Goal: Task Accomplishment & Management: Use online tool/utility

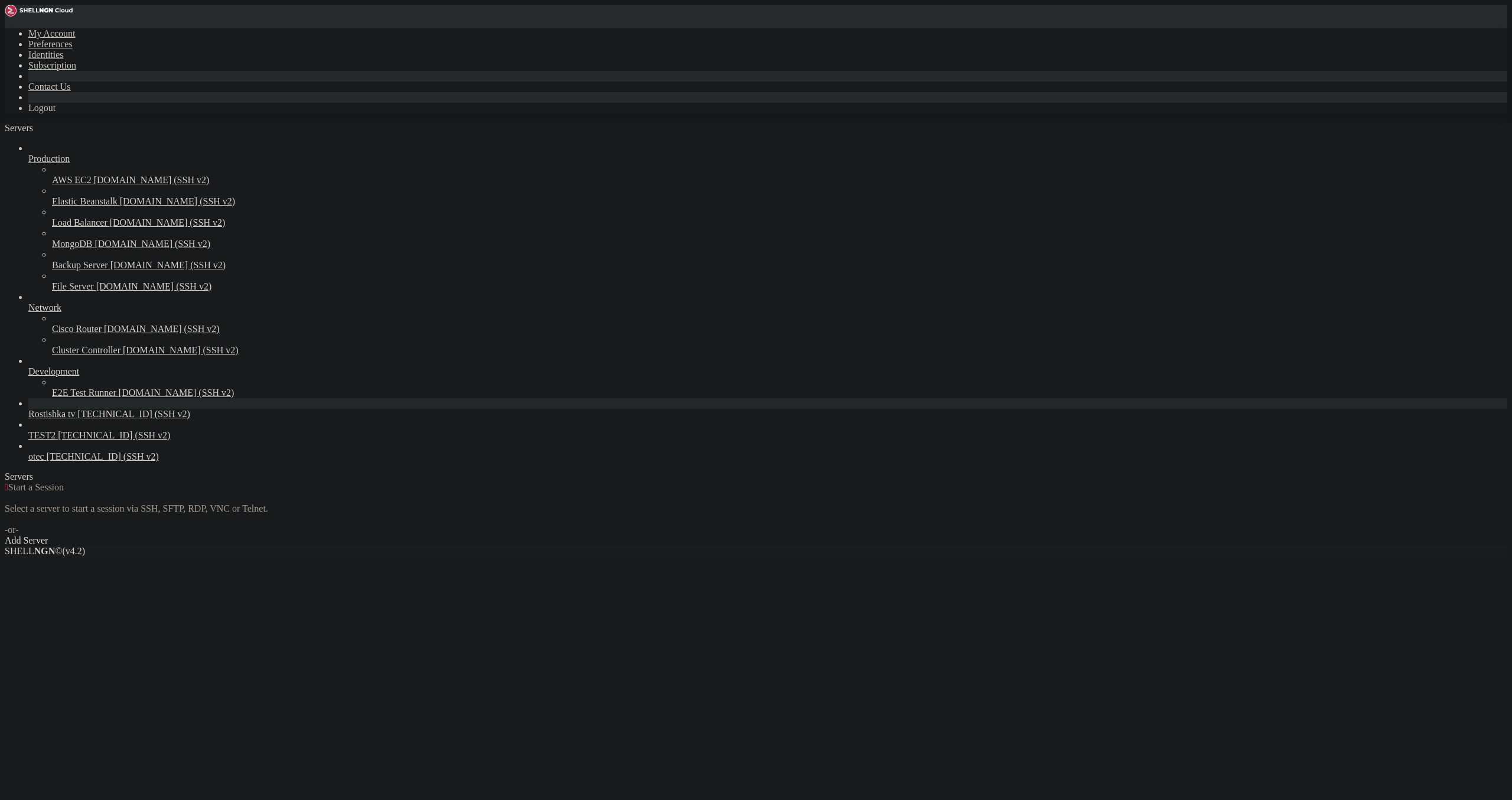
click at [5, 28] on icon at bounding box center [5, 28] width 0 height 0
click at [56, 113] on link "Logout" at bounding box center [42, 107] width 27 height 10
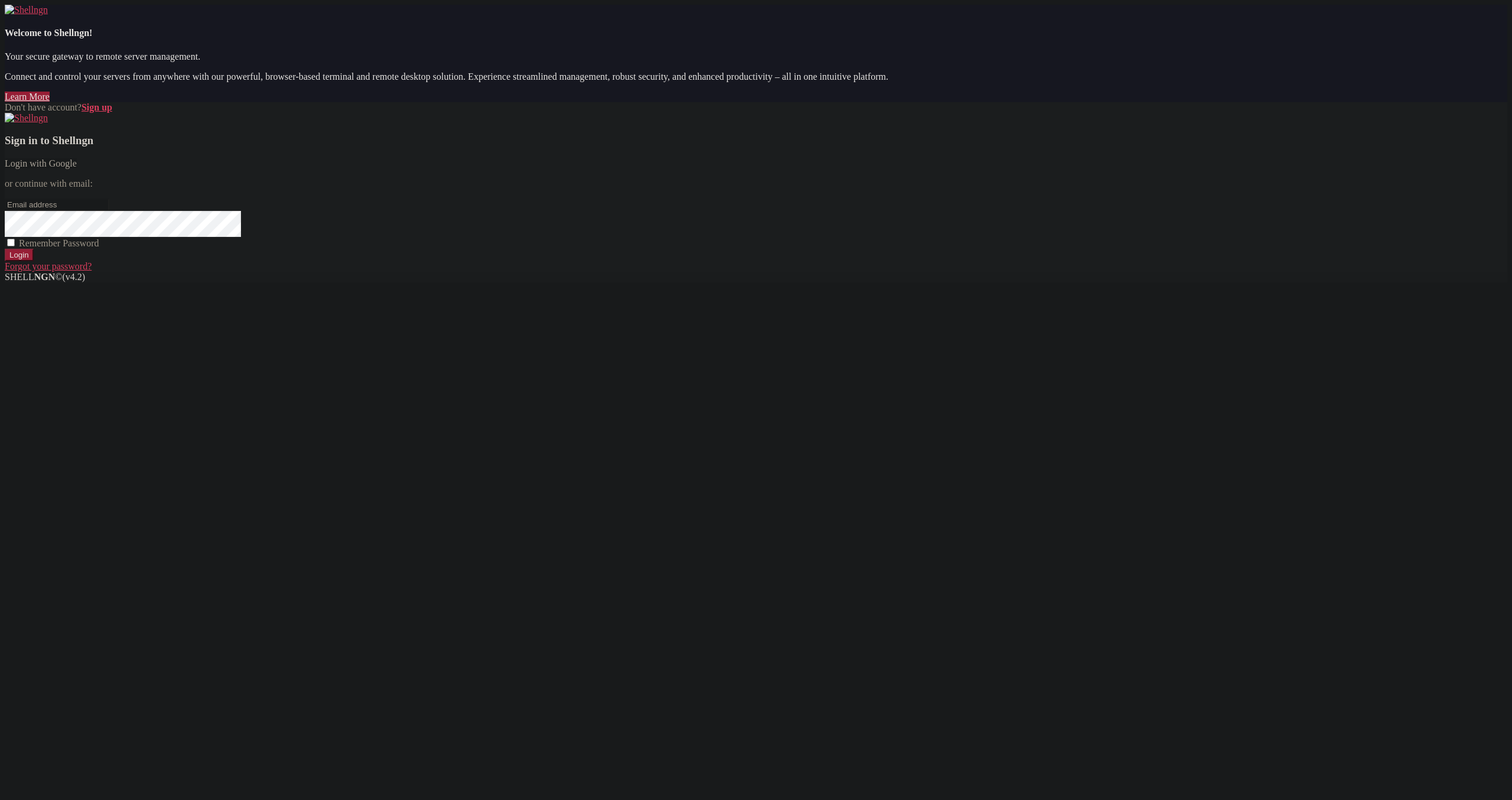
click at [975, 272] on div "Sign in to Shellngn Login with Google or continue with email: Remember Password…" at bounding box center [756, 192] width 1503 height 159
click at [77, 168] on link "Login with Google" at bounding box center [40, 163] width 72 height 10
click at [920, 283] on div "Sign in to Shellngn Login with Google or continue with email: Remember Password…" at bounding box center [756, 197] width 1503 height 169
click at [77, 168] on link "Login with Google" at bounding box center [40, 163] width 72 height 10
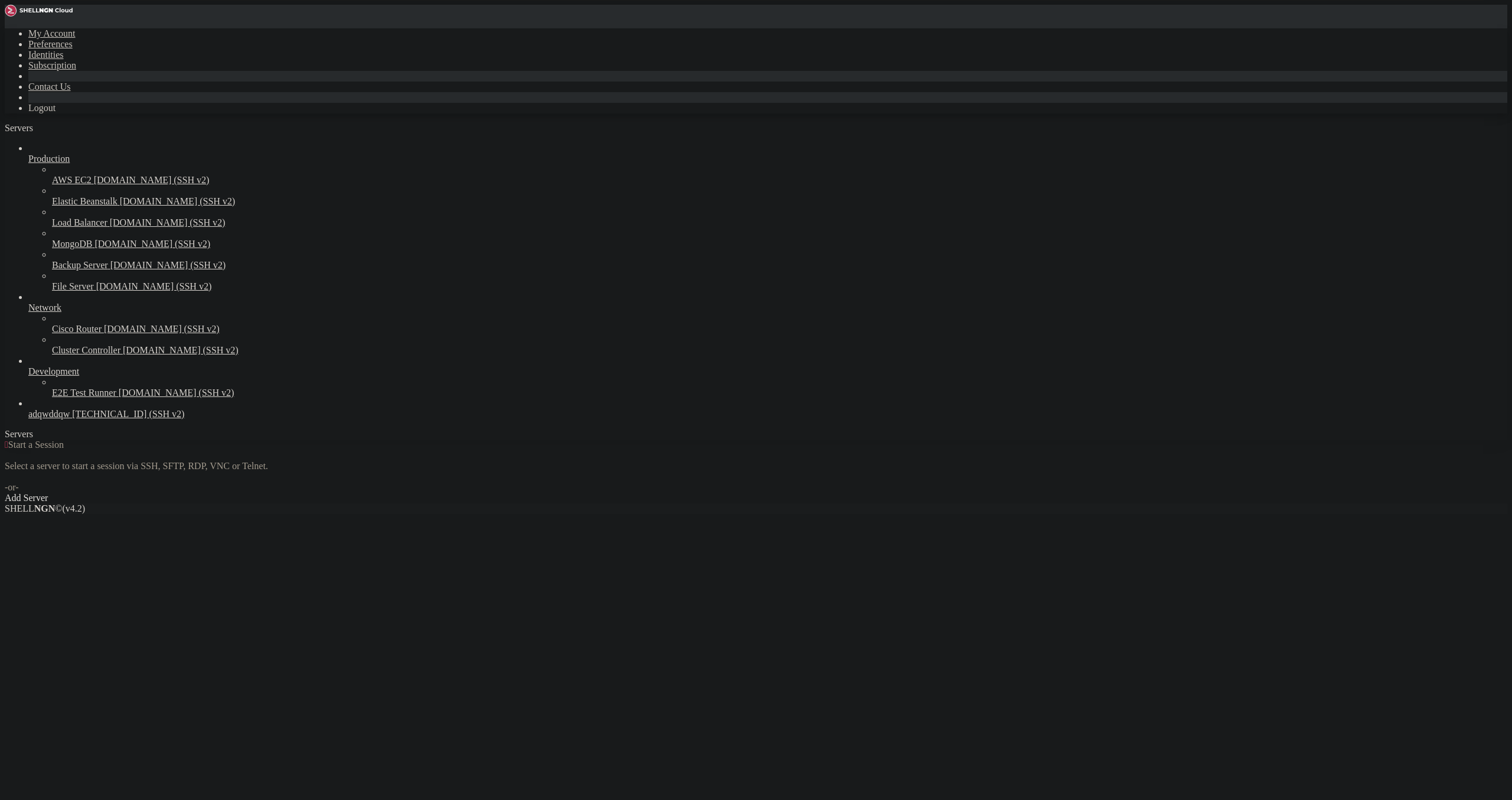
click at [78, 419] on div "Production AWS EC2 [DOMAIN_NAME] (SSH v2) Elastic Beanstalk [DOMAIN_NAME] (SSH …" at bounding box center [756, 281] width 1503 height 277
click at [845, 493] on div "Add Server" at bounding box center [756, 498] width 1503 height 11
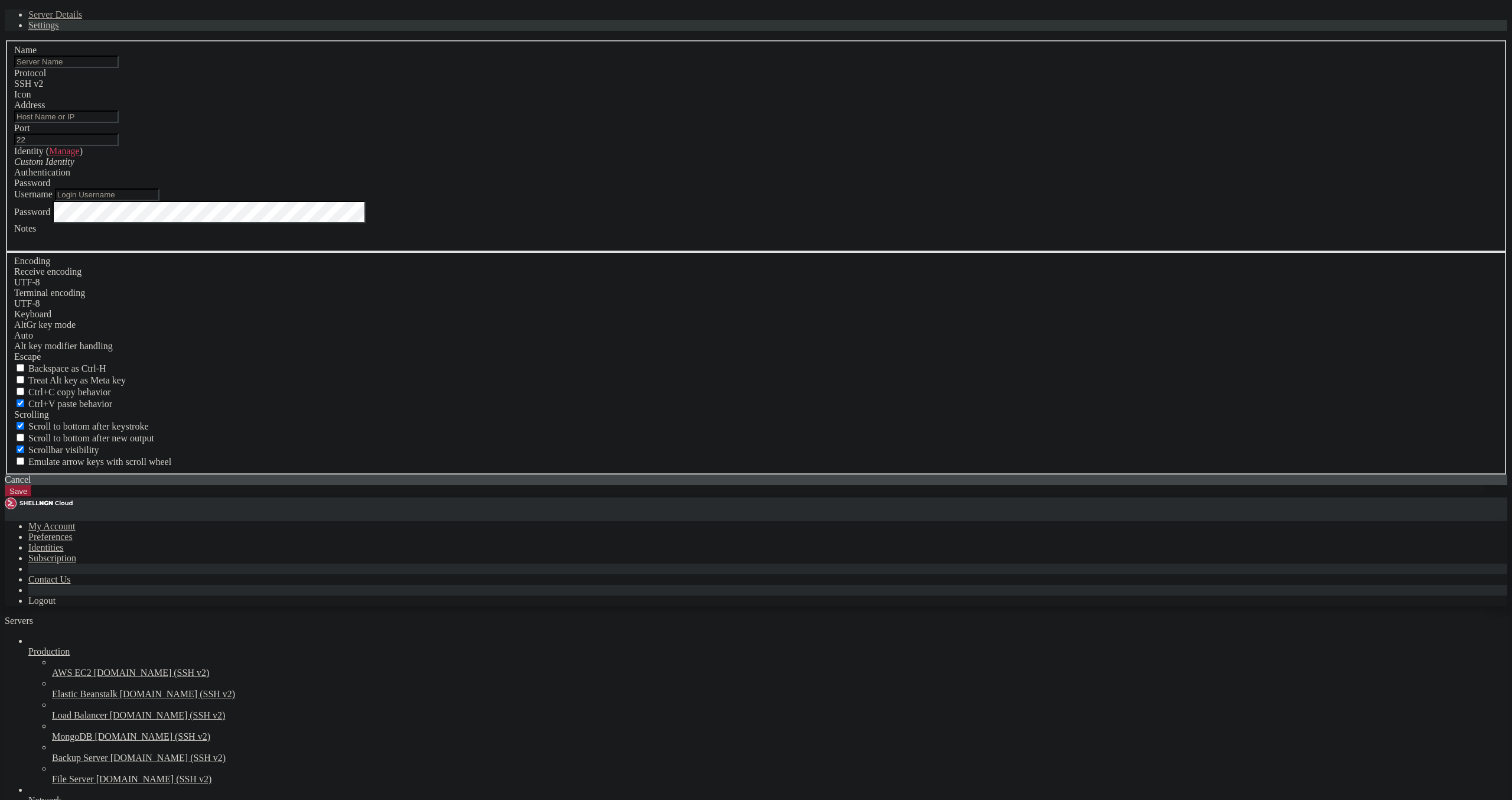
click at [119, 68] on input "text" at bounding box center [66, 62] width 104 height 12
type input "[TECHNICAL_ID]"
click at [119, 123] on input "Address" at bounding box center [66, 117] width 104 height 12
click at [159, 201] on input "Username" at bounding box center [107, 194] width 104 height 12
paste input "root"
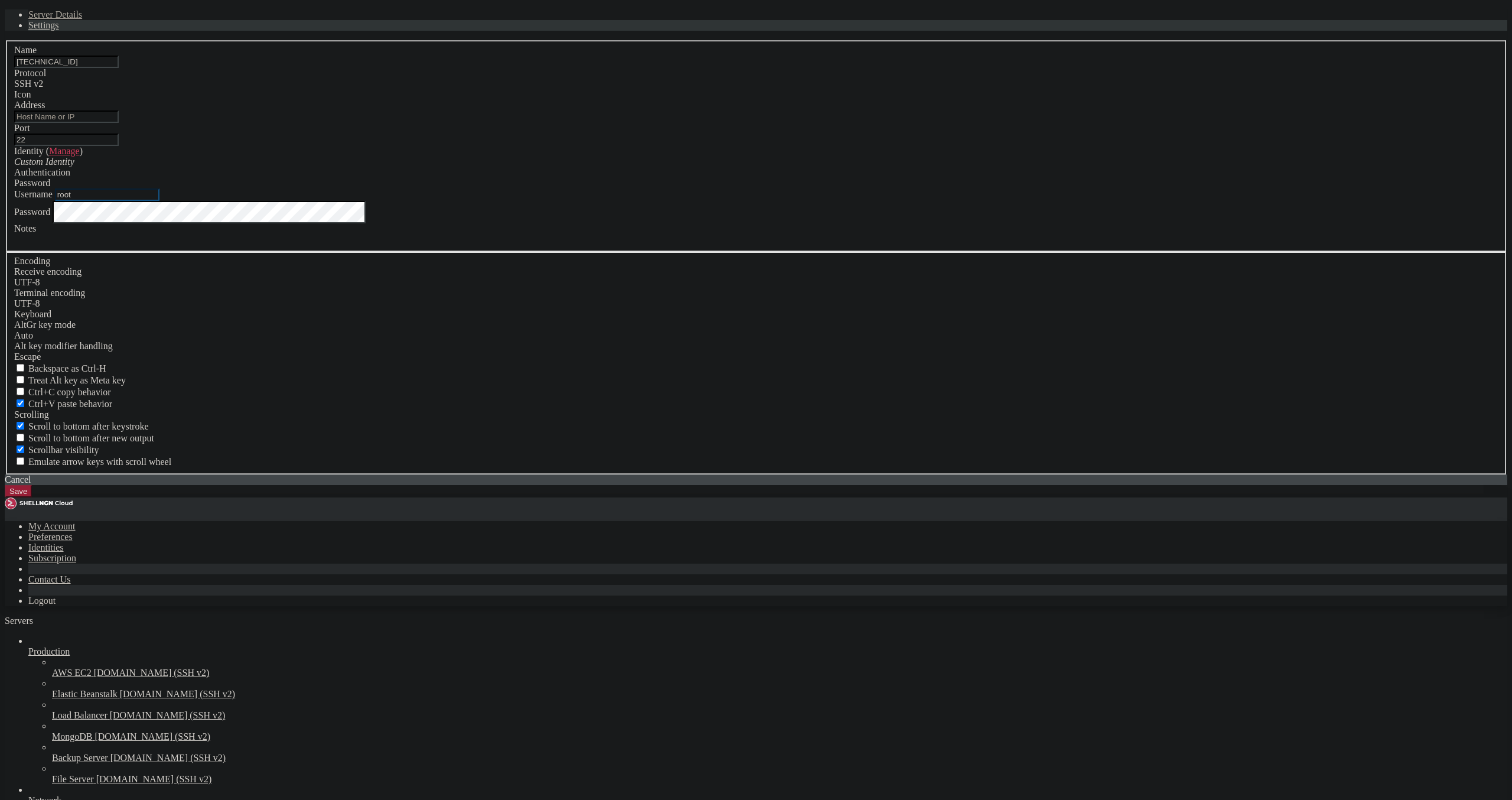
type input "root"
click at [159, 201] on input "root" at bounding box center [107, 194] width 104 height 12
click at [119, 123] on input "Address" at bounding box center [66, 117] width 104 height 12
drag, startPoint x: 678, startPoint y: 285, endPoint x: 629, endPoint y: 309, distance: 54.6
click at [119, 68] on input "[TECHNICAL_ID]" at bounding box center [66, 62] width 104 height 12
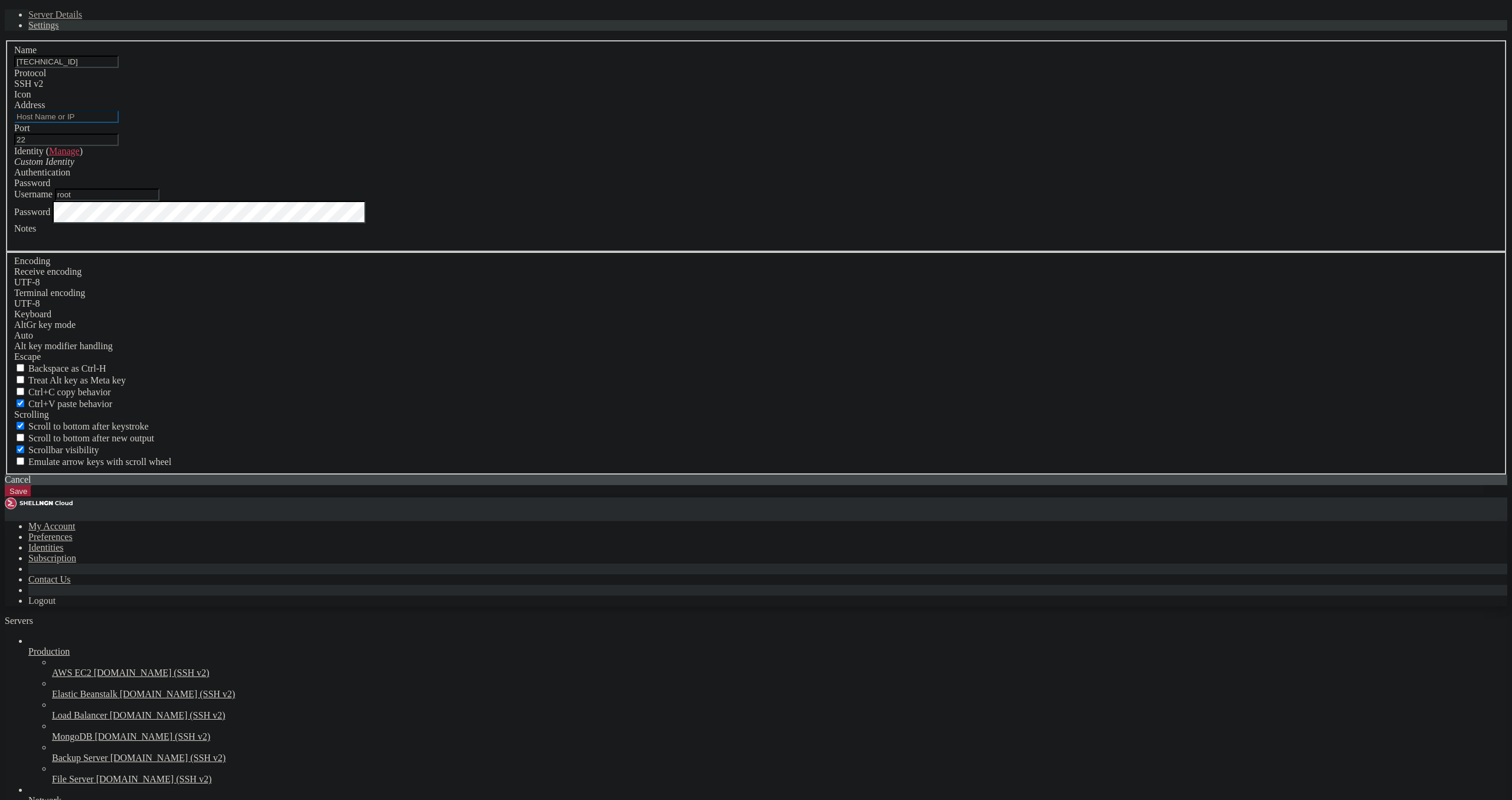
click at [119, 123] on input "Address" at bounding box center [66, 117] width 104 height 12
paste input "[TECHNICAL_ID]"
type input "[TECHNICAL_ID]"
drag, startPoint x: 677, startPoint y: 285, endPoint x: 335, endPoint y: 272, distance: 342.2
click at [119, 68] on input "[TECHNICAL_ID]" at bounding box center [66, 62] width 104 height 12
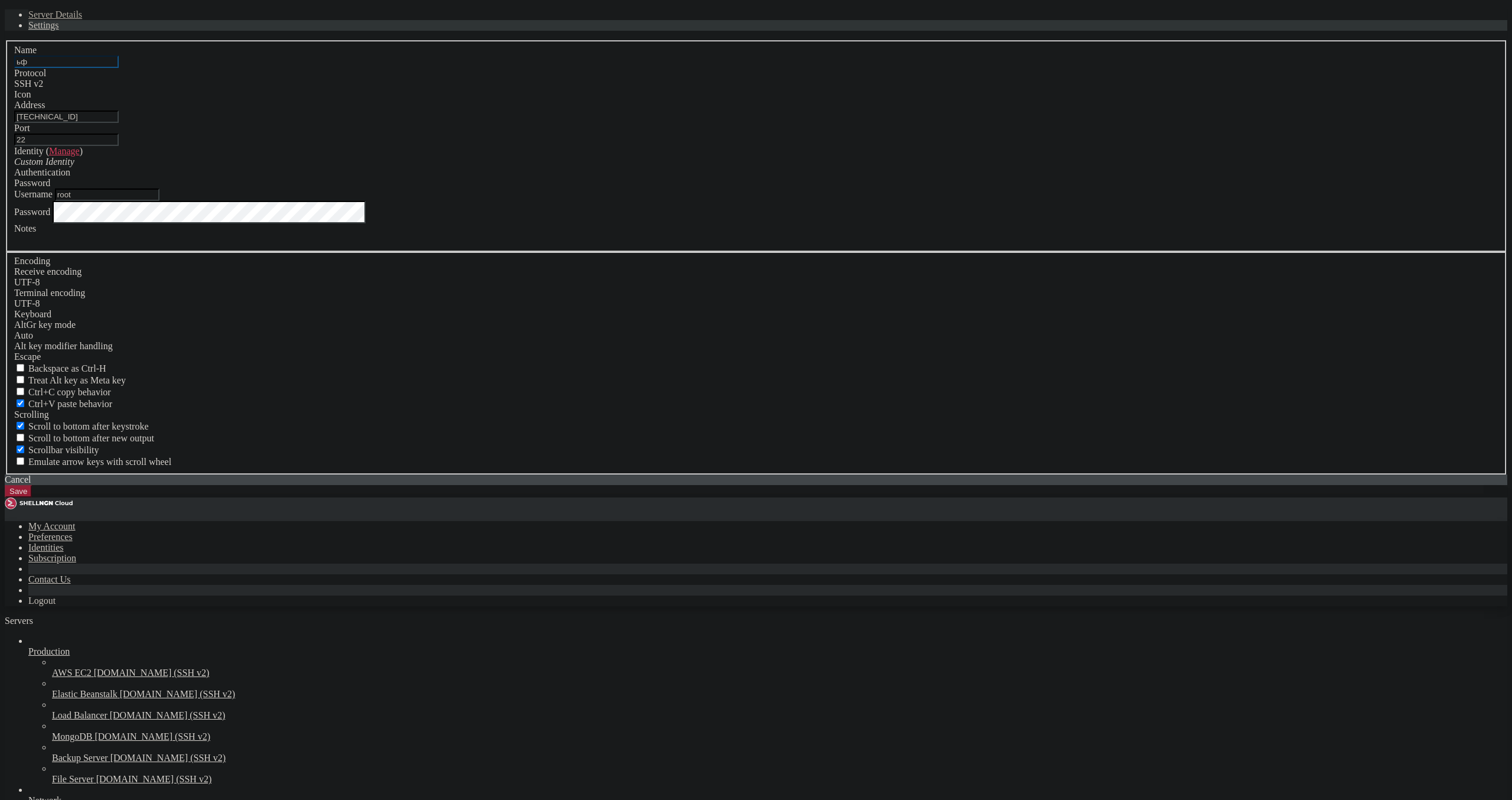
type input "ь"
type input "m"
type input "MASKEM"
click at [32, 498] on button "Save" at bounding box center [18, 491] width 27 height 12
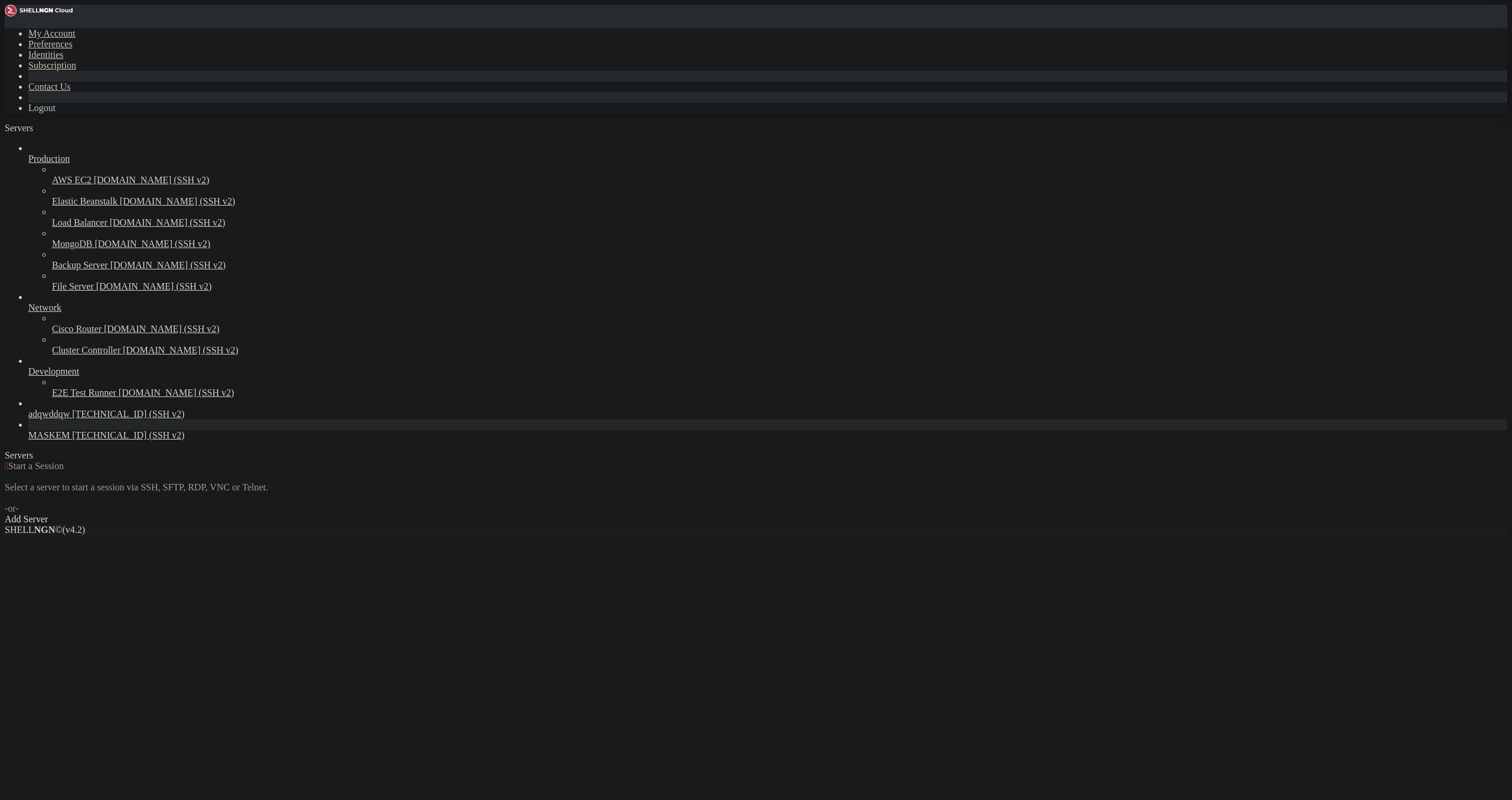
click at [72, 440] on span "[TECHNICAL_ID] (SSH v2)" at bounding box center [128, 434] width 112 height 10
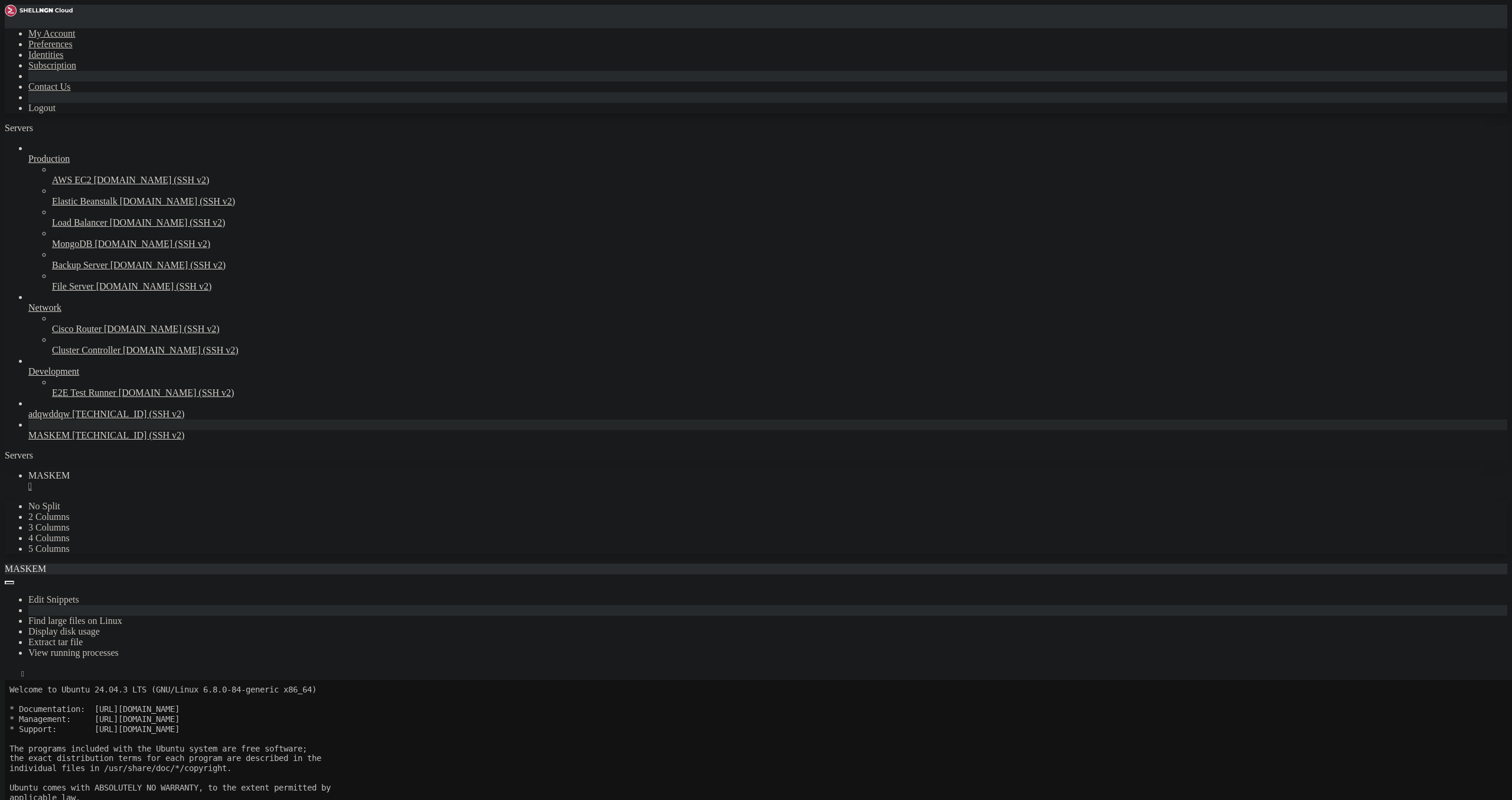
drag, startPoint x: 406, startPoint y: 1366, endPoint x: 550, endPoint y: 1369, distance: 144.0
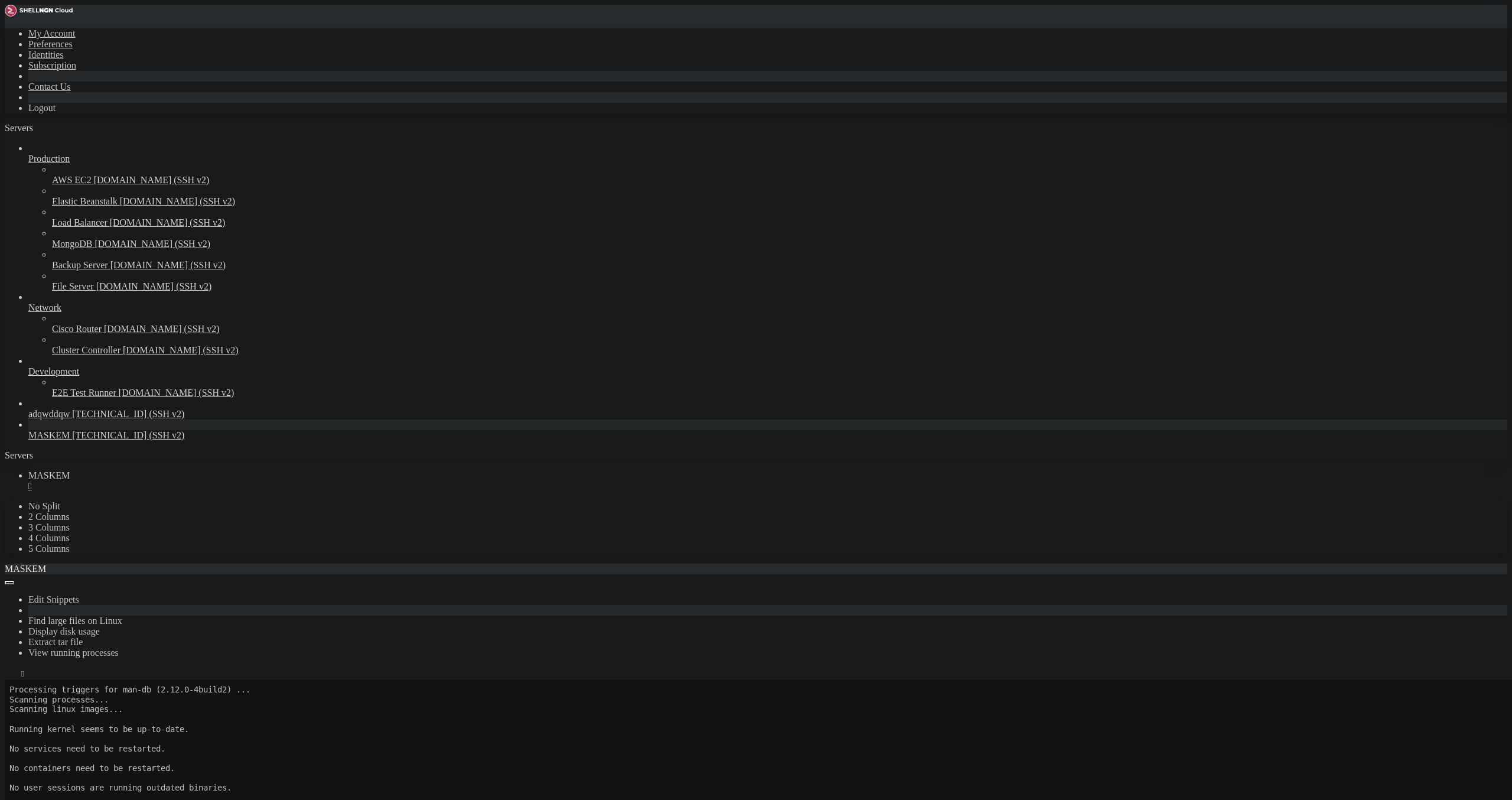
drag, startPoint x: 509, startPoint y: 1207, endPoint x: 520, endPoint y: 1208, distance: 11.0
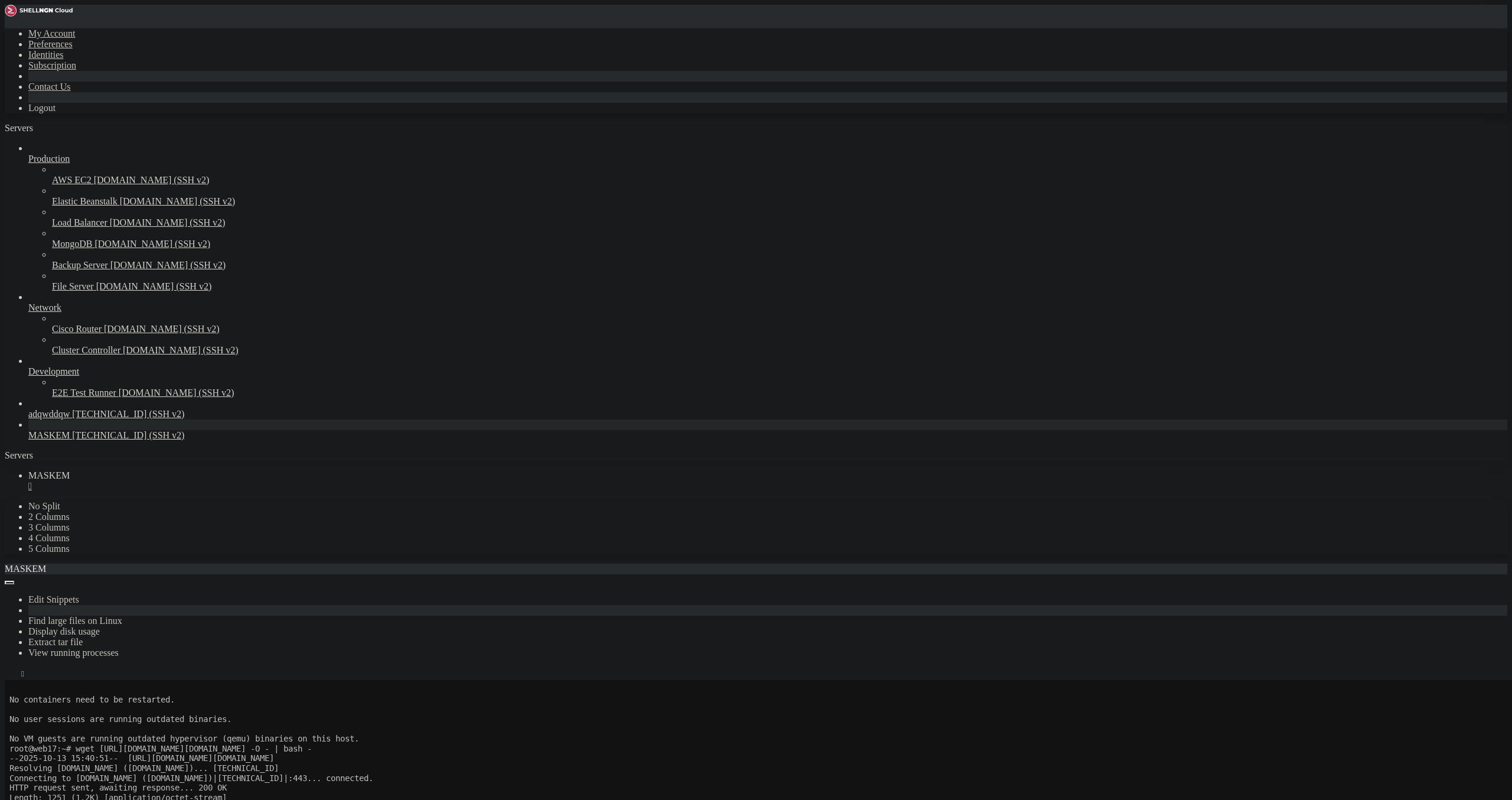
scroll to position [923, 0]
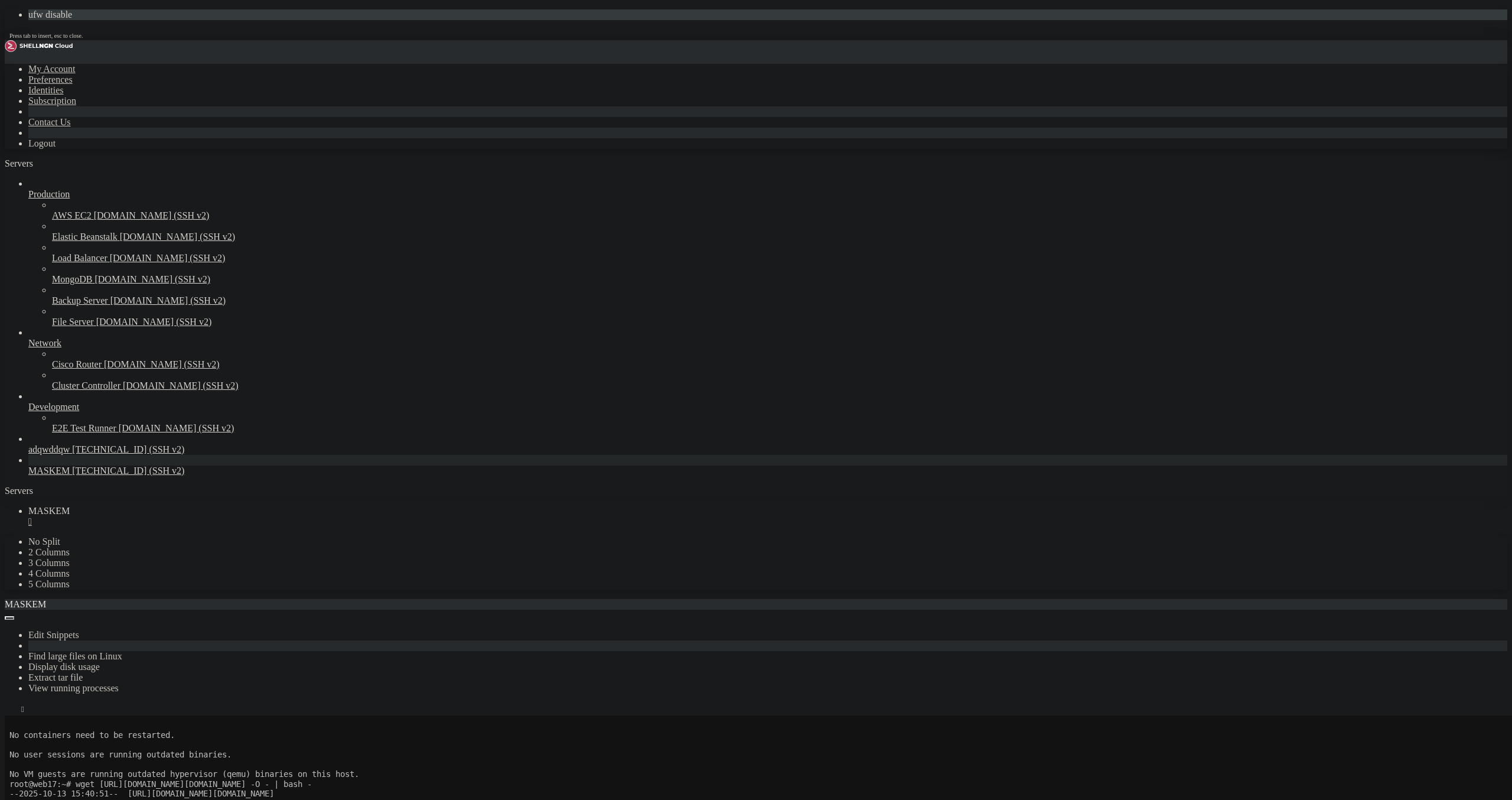
drag, startPoint x: 307, startPoint y: 747, endPoint x: 180, endPoint y: 566, distance: 221.1
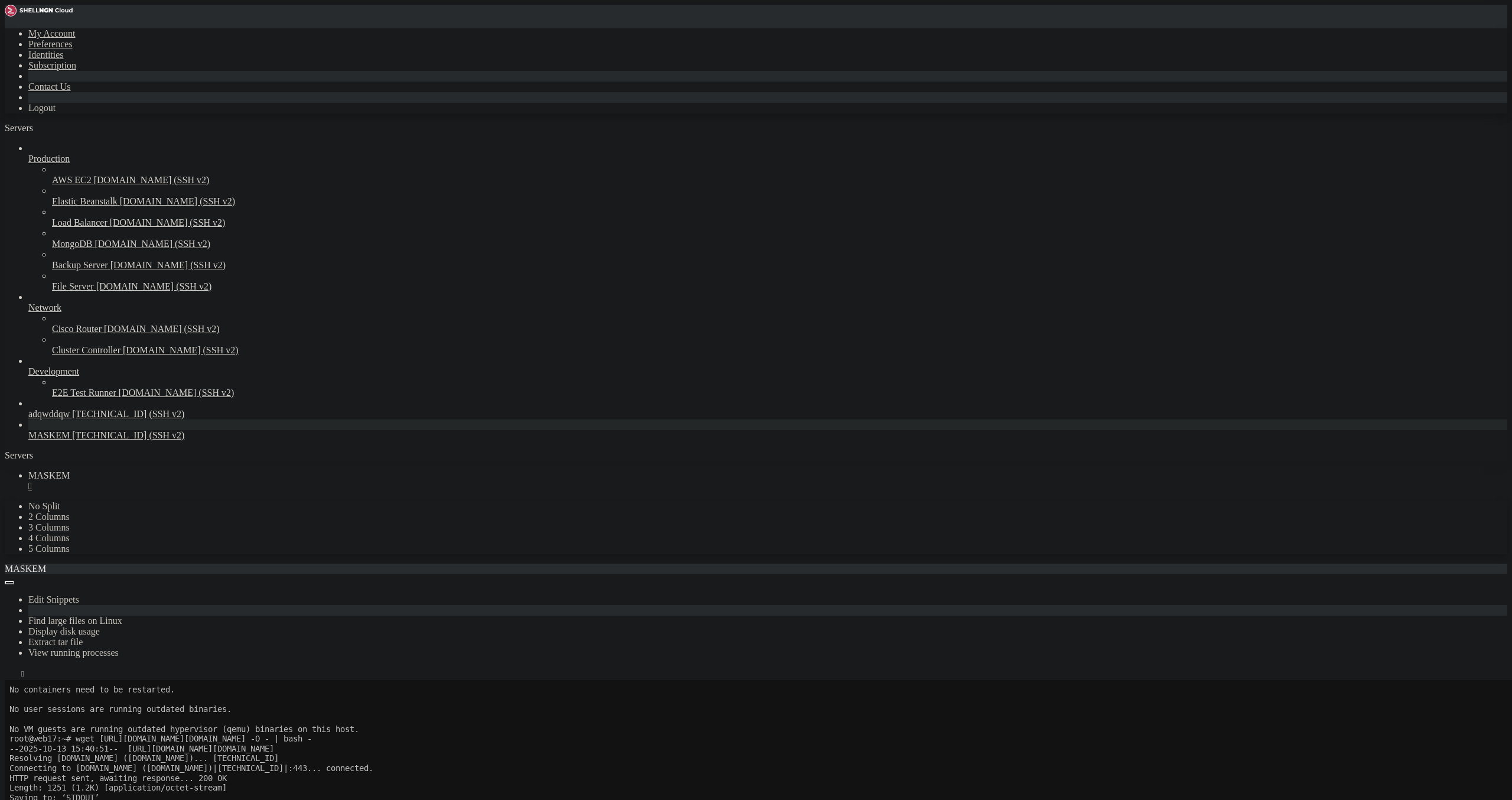
scroll to position [943, 0]
